Goal: Task Accomplishment & Management: Use online tool/utility

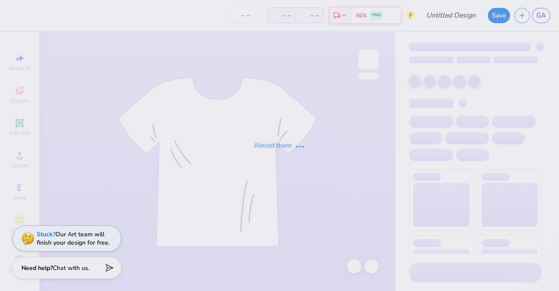
type input "homecoming"
type input "35"
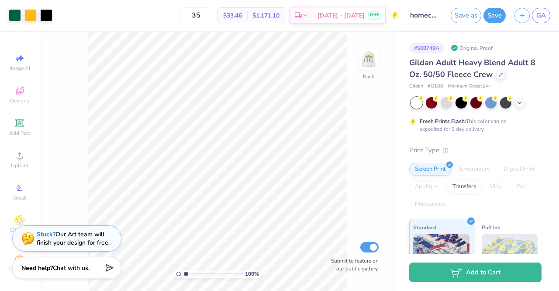
click at [467, 75] on span "Gildan Adult Heavy Blend Adult 8 Oz. 50/50 Fleece Crew" at bounding box center [472, 68] width 126 height 22
click at [441, 64] on span "Gildan Adult Heavy Blend Adult 8 Oz. 50/50 Fleece Crew" at bounding box center [472, 68] width 126 height 22
click at [499, 76] on div at bounding box center [501, 74] width 10 height 10
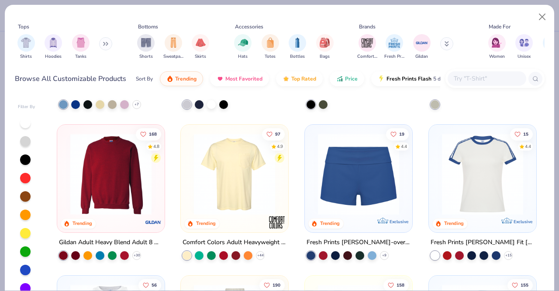
scroll to position [729, 0]
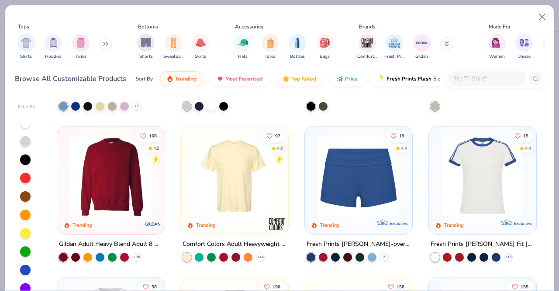
click at [103, 201] on img at bounding box center [111, 175] width 90 height 81
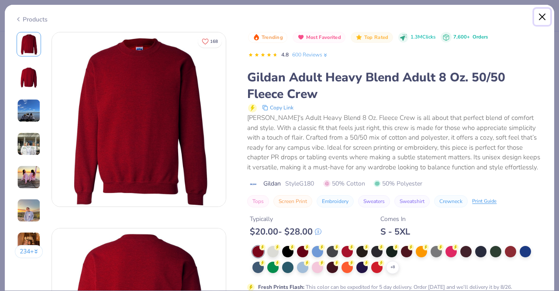
click at [541, 16] on button "Close" at bounding box center [542, 17] width 17 height 17
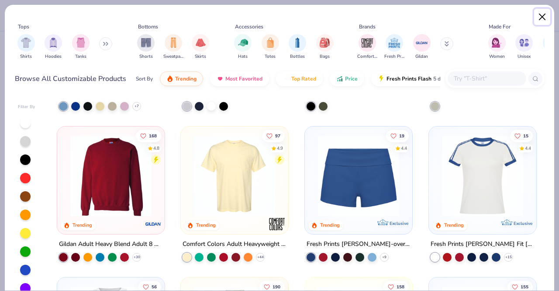
click at [542, 13] on button "Close" at bounding box center [542, 17] width 17 height 17
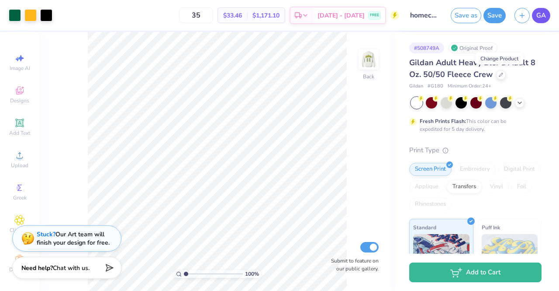
click at [539, 13] on span "GA" at bounding box center [542, 15] width 10 height 10
